Goal: Register for event/course: Sign up to attend an event or enroll in a course

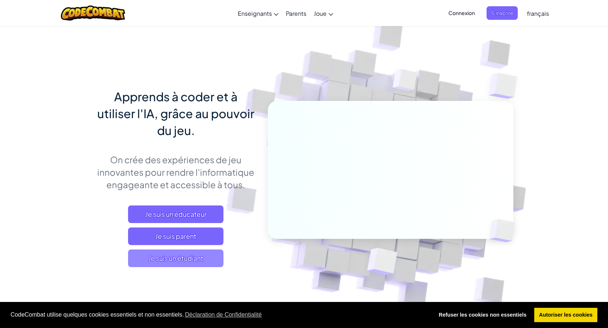
click at [185, 259] on span "Je suis un étudiant" at bounding box center [175, 259] width 95 height 18
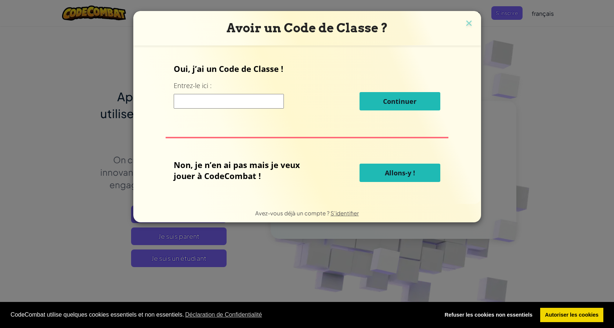
click at [234, 102] on input at bounding box center [229, 101] width 110 height 15
click at [406, 172] on span "Allons-y !" at bounding box center [400, 173] width 30 height 9
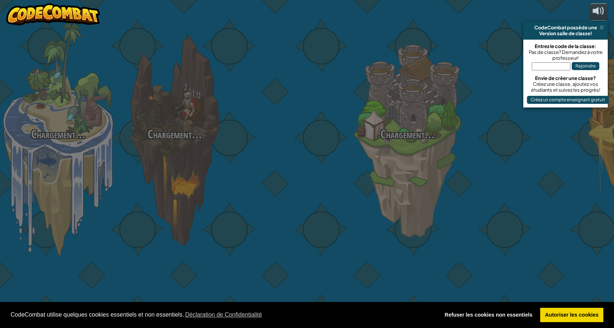
click at [391, 173] on div "Chargement... Chargement... Chargement... Chargement... Chargement... Chargemen…" at bounding box center [307, 164] width 614 height 328
select select "fr"
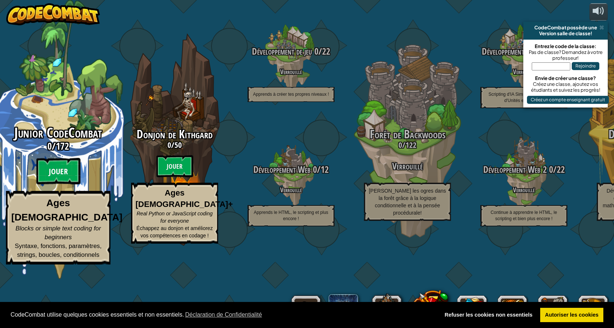
click at [64, 185] on btn "Jouer" at bounding box center [58, 171] width 44 height 26
select select "fr"
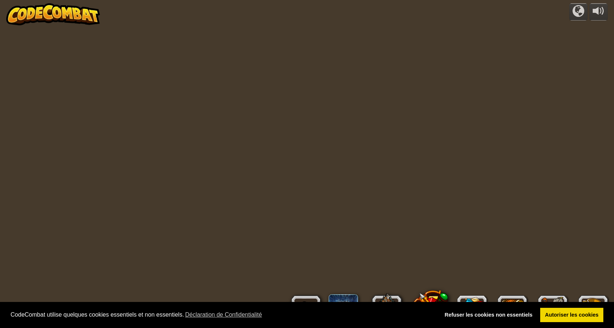
select select "fr"
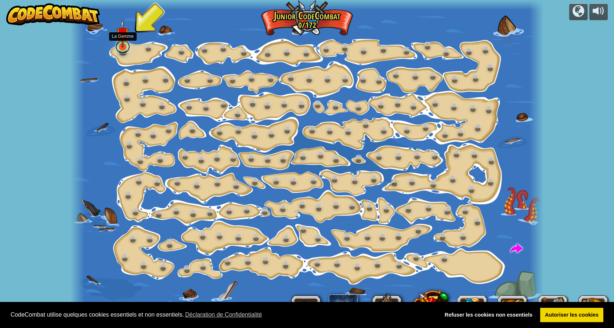
click at [124, 48] on link at bounding box center [122, 46] width 15 height 15
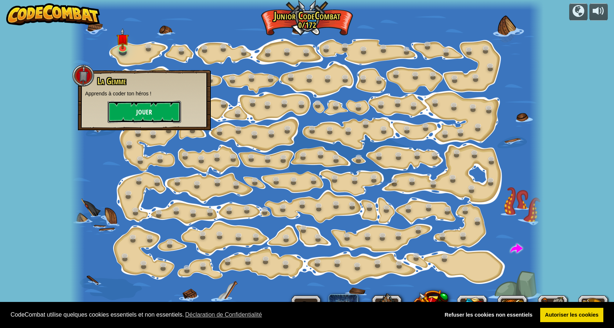
click at [147, 109] on button "Jouer" at bounding box center [144, 112] width 73 height 22
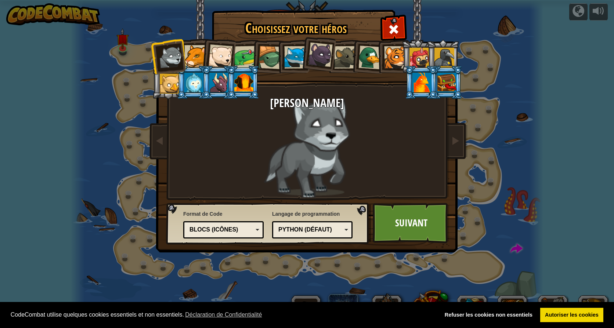
click at [314, 230] on div "Python (Défaut)" at bounding box center [310, 230] width 64 height 8
click at [240, 227] on div "Blocs (icônes)" at bounding box center [221, 230] width 64 height 8
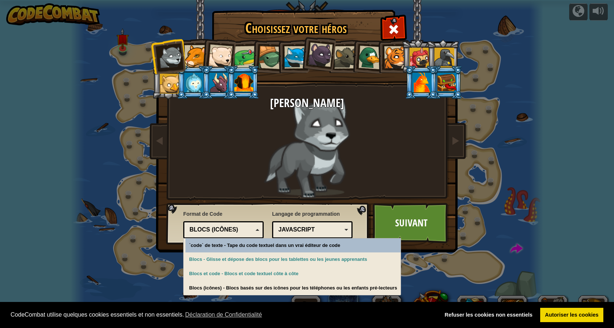
click at [241, 227] on div "Blocs (icônes)" at bounding box center [221, 230] width 64 height 8
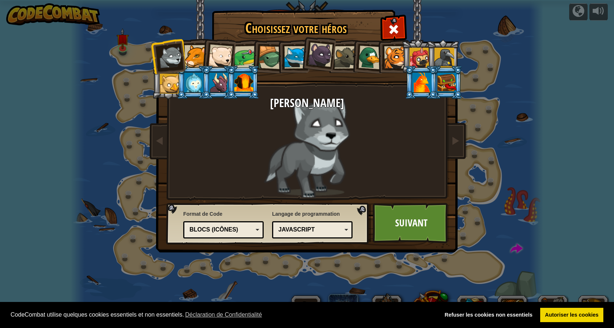
click at [187, 53] on div at bounding box center [195, 56] width 22 height 22
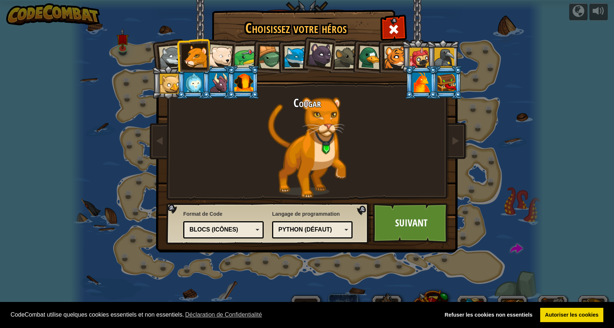
click at [218, 52] on div at bounding box center [220, 56] width 24 height 24
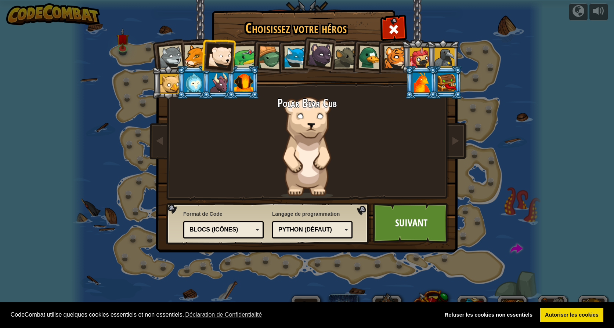
click at [376, 61] on div at bounding box center [370, 58] width 24 height 24
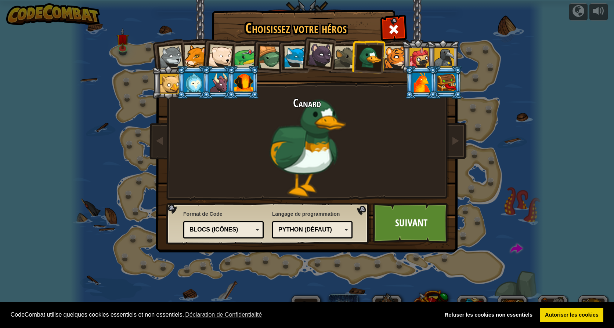
click at [295, 232] on div "Python (Défaut)" at bounding box center [310, 230] width 64 height 8
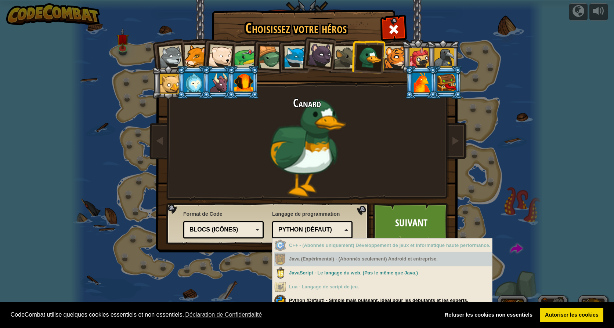
click at [312, 263] on div "Java (Expérimental) - (Abonnés seulement) Android et entreprise." at bounding box center [383, 259] width 218 height 14
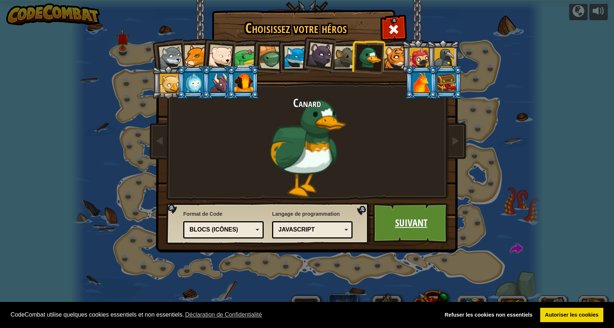
click at [403, 225] on link "Suivant" at bounding box center [411, 223] width 77 height 40
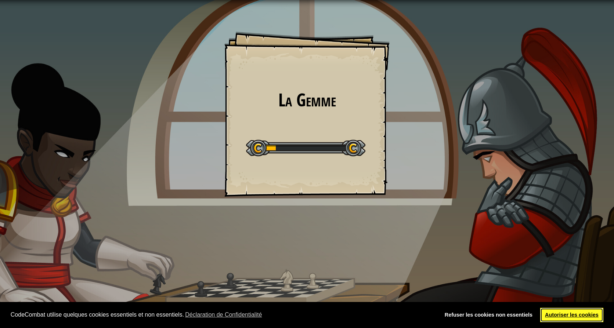
click at [567, 311] on link "Autoriser les cookies" at bounding box center [572, 315] width 64 height 15
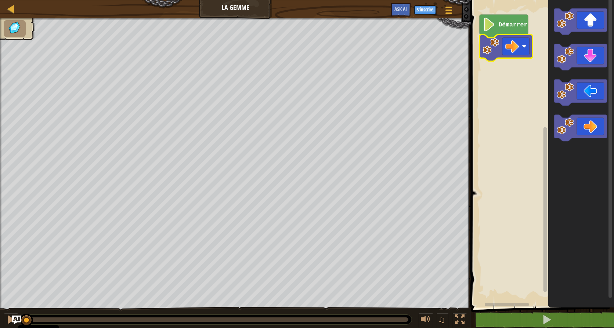
click at [511, 28] on text "Démarrer" at bounding box center [513, 24] width 29 height 7
click at [560, 51] on image "Espace de travail de Blocky" at bounding box center [565, 55] width 17 height 17
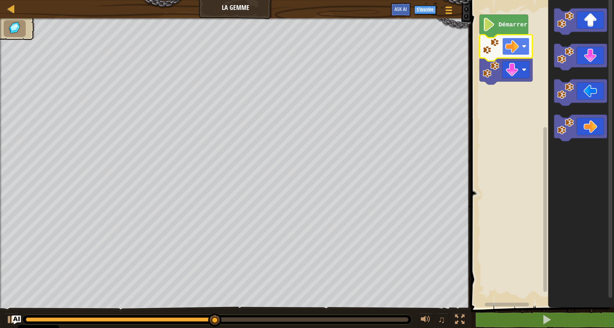
click at [526, 46] on image "Espace de travail de Blocky" at bounding box center [524, 46] width 4 height 4
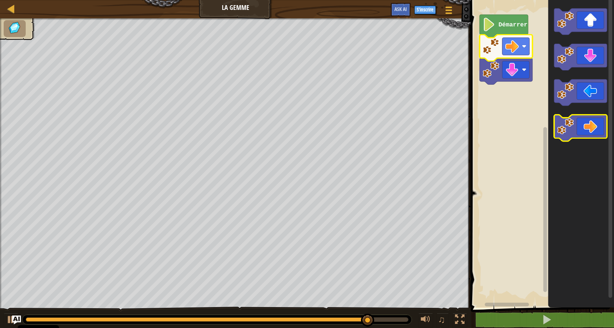
click at [586, 127] on icon "Espace de travail de Blocky" at bounding box center [580, 128] width 53 height 26
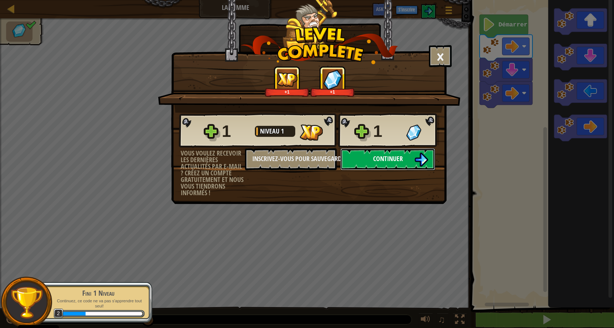
click at [406, 162] on button "Continuer" at bounding box center [387, 159] width 95 height 22
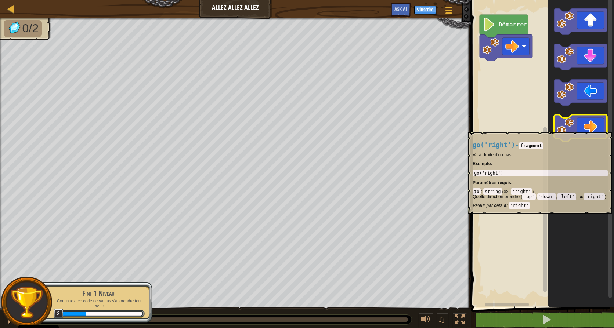
click at [584, 129] on icon "Espace de travail de Blocky" at bounding box center [580, 128] width 53 height 26
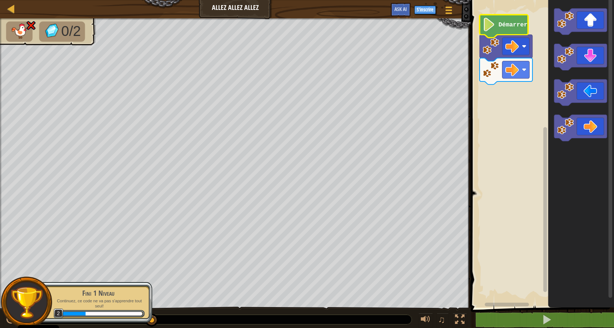
click at [510, 27] on text "Démarrer" at bounding box center [513, 24] width 29 height 7
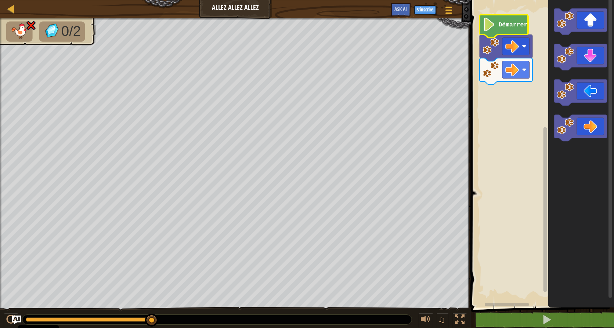
click at [520, 25] on text "Démarrer" at bounding box center [513, 24] width 29 height 7
click at [526, 78] on rect "Espace de travail de Blocky" at bounding box center [515, 69] width 27 height 17
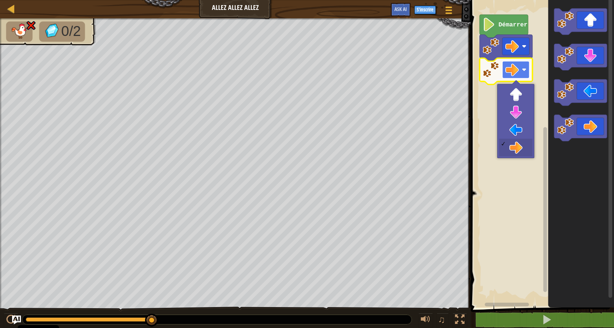
click at [524, 68] on image "Espace de travail de Blocky" at bounding box center [524, 70] width 4 height 4
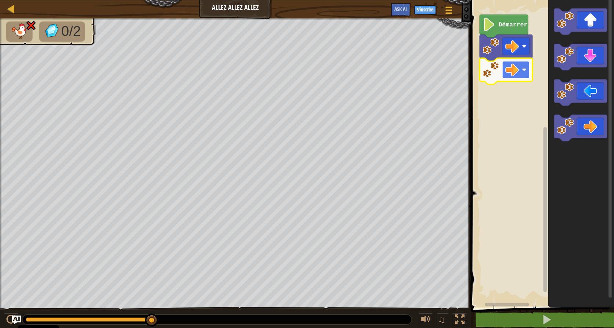
click at [524, 68] on image "Espace de travail de Blocky" at bounding box center [524, 70] width 4 height 4
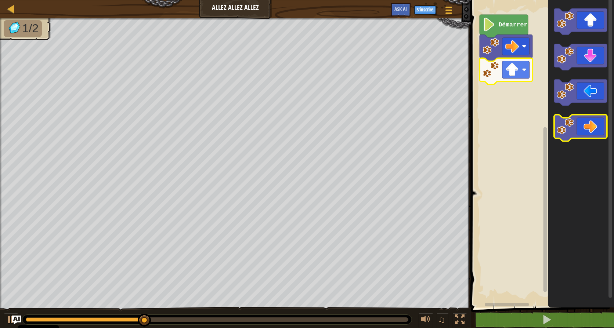
click at [602, 133] on icon "Espace de travail de Blocky" at bounding box center [580, 128] width 53 height 26
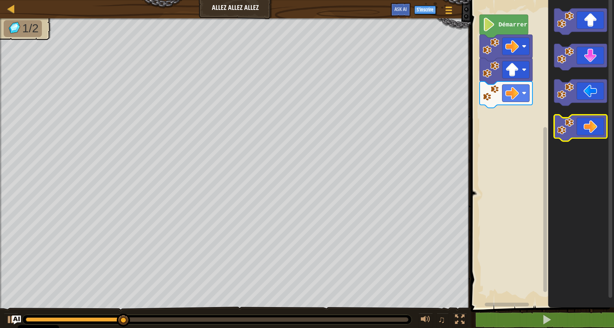
click at [601, 133] on icon "Espace de travail de Blocky" at bounding box center [580, 128] width 53 height 26
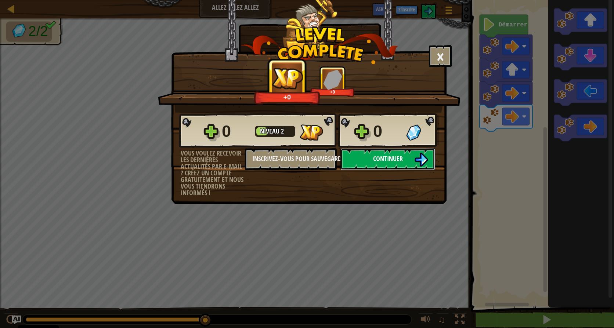
click at [390, 163] on span "Continuer" at bounding box center [388, 158] width 30 height 9
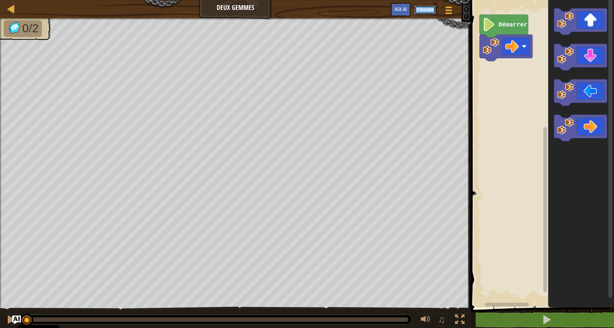
click at [431, 9] on button "S'inscrire" at bounding box center [425, 10] width 22 height 9
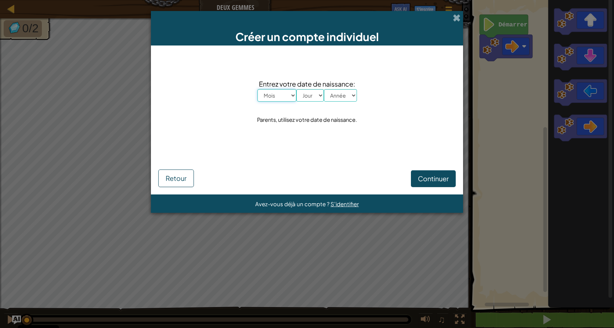
click at [281, 98] on select "Mois [PERSON_NAME] Mars Avril Mai Juin Juillet Août Septembre Octobre Novembre …" at bounding box center [276, 95] width 39 height 12
select select "3"
click at [257, 89] on select "Mois [PERSON_NAME] Mars Avril Mai Juin Juillet Août Septembre Octobre Novembre …" at bounding box center [276, 95] width 39 height 12
click at [314, 92] on select "Jour 1 2 3 4 5 6 7 8 9 10 11 12 13 14 15 16 17 18 19 20 21 22 23 24 25 26 27 28…" at bounding box center [310, 95] width 28 height 12
click at [318, 95] on select "Jour 1 2 3 4 5 6 7 8 9 10 11 12 13 14 15 16 17 18 19 20 21 22 23 24 25 26 27 28…" at bounding box center [310, 95] width 28 height 12
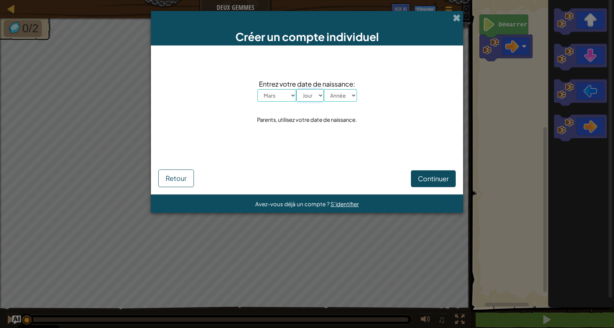
select select "26"
click at [296, 89] on select "Jour 1 2 3 4 5 6 7 8 9 10 11 12 13 14 15 16 17 18 19 20 21 22 23 24 25 26 27 28…" at bounding box center [310, 95] width 28 height 12
click at [351, 93] on select "Année 2025 2024 2023 2022 2021 2020 2019 2018 2017 2016 2015 2014 2013 2012 201…" at bounding box center [340, 95] width 33 height 12
select select "1997"
click at [324, 89] on select "Année 2025 2024 2023 2022 2021 2020 2019 2018 2017 2016 2015 2014 2013 2012 201…" at bounding box center [340, 95] width 33 height 12
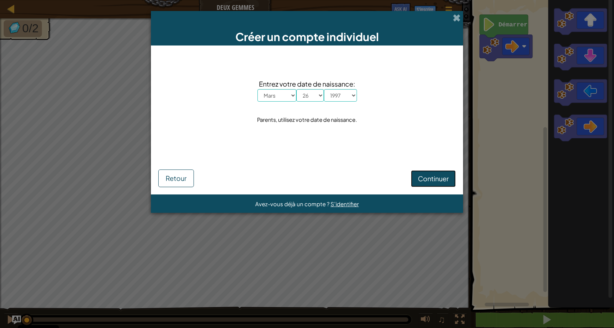
click at [425, 178] on span "Continuer" at bounding box center [433, 178] width 31 height 8
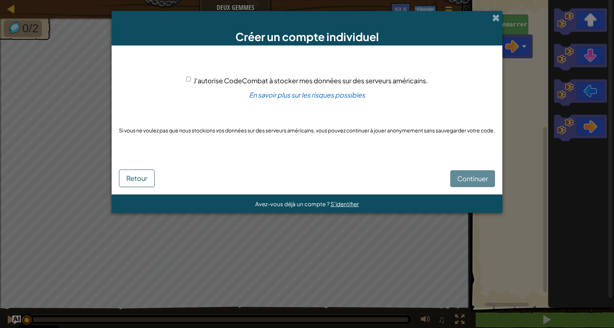
click at [186, 76] on div "J'autorise CodeCombat à stocker mes données sur des serveurs américains." at bounding box center [307, 80] width 242 height 11
click at [187, 79] on input "J'autorise CodeCombat à stocker mes données sur des serveurs américains." at bounding box center [188, 79] width 5 height 5
checkbox input "true"
click at [482, 178] on span "Continuer" at bounding box center [472, 178] width 31 height 8
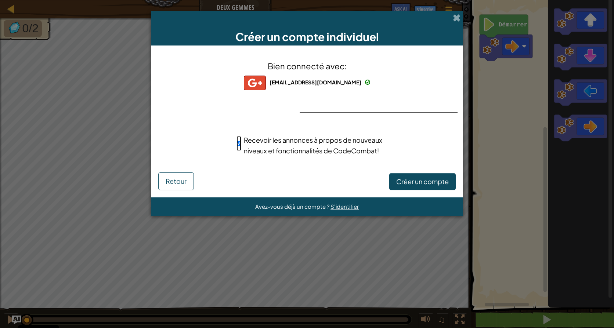
click at [239, 144] on input "Recevoir les annonces à propos de nouveaux niveaux et fonctionnalités de CodeCo…" at bounding box center [238, 143] width 5 height 15
checkbox input "false"
click at [434, 178] on span "Créer un compte" at bounding box center [422, 181] width 53 height 8
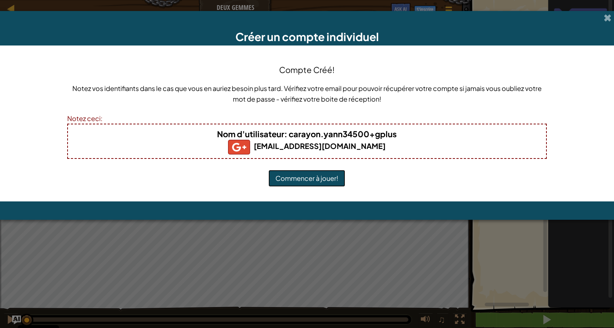
click at [314, 183] on button "Commencer à jouer!" at bounding box center [306, 178] width 77 height 17
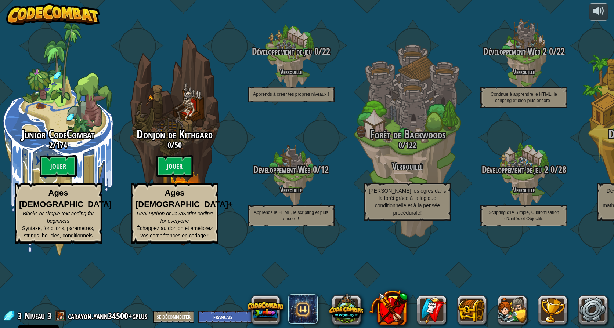
select select "fr"
